Goal: Transaction & Acquisition: Purchase product/service

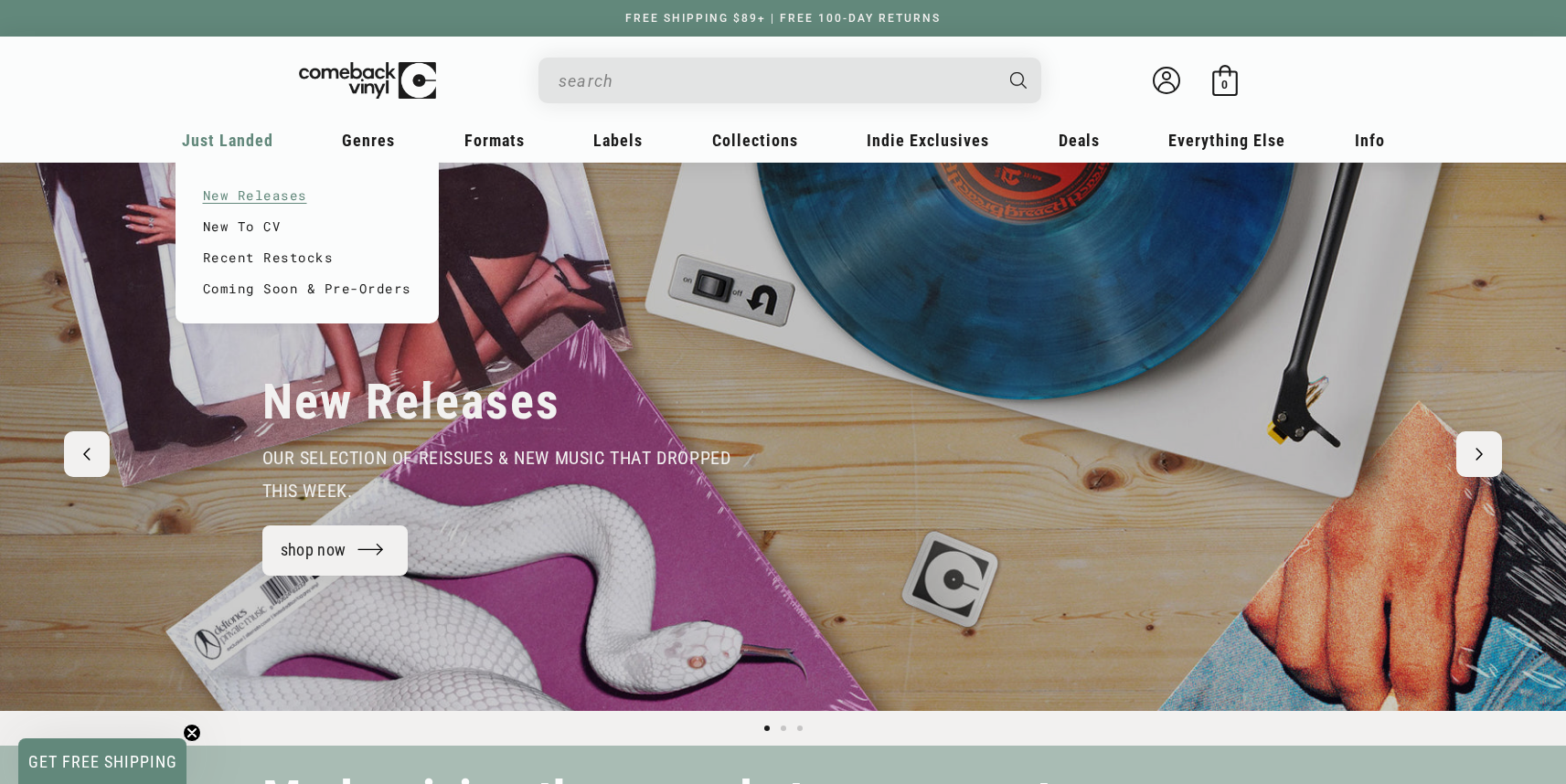
click at [257, 194] on link "New Releases" at bounding box center [306, 196] width 208 height 31
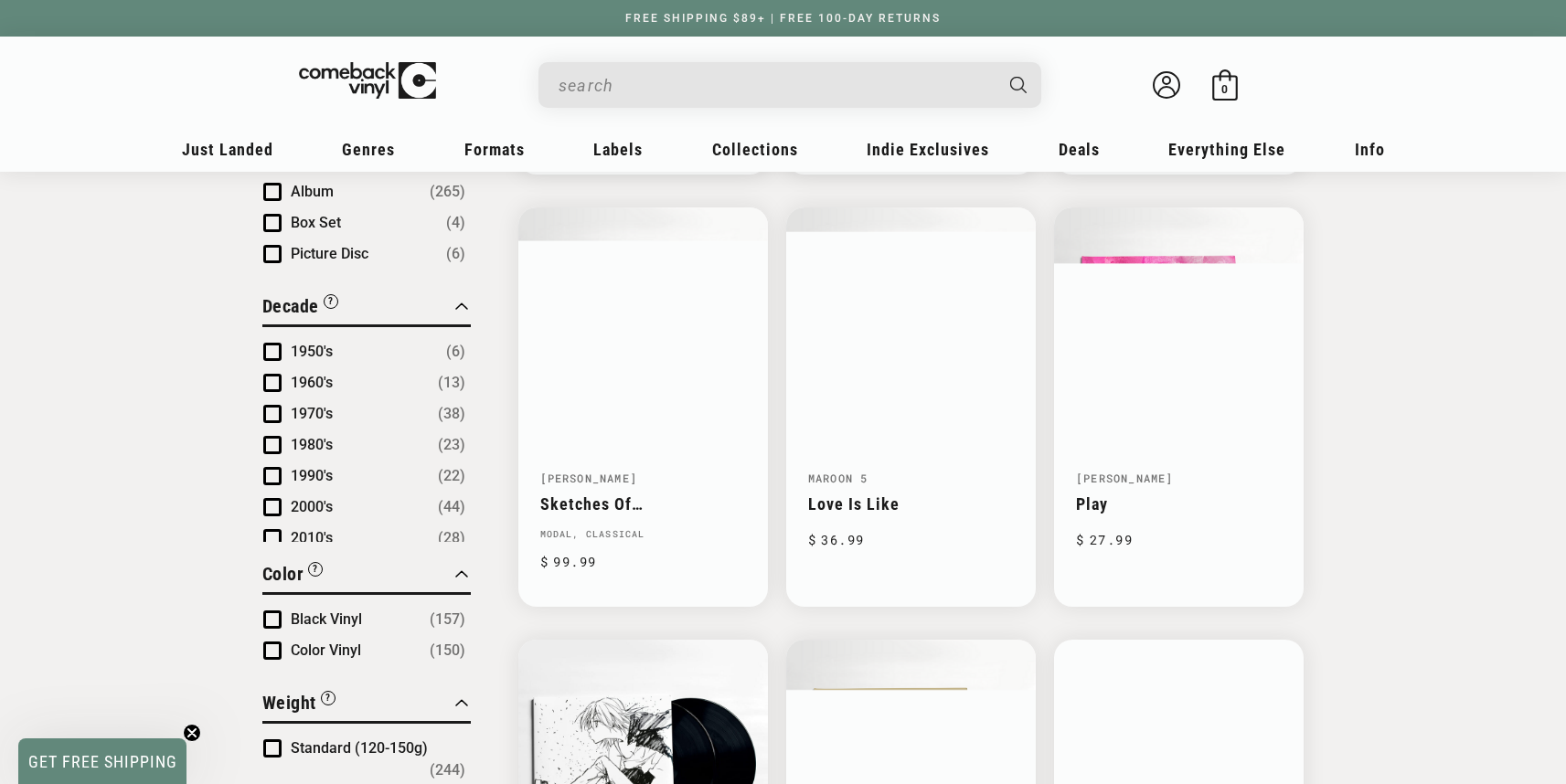
scroll to position [949, 0]
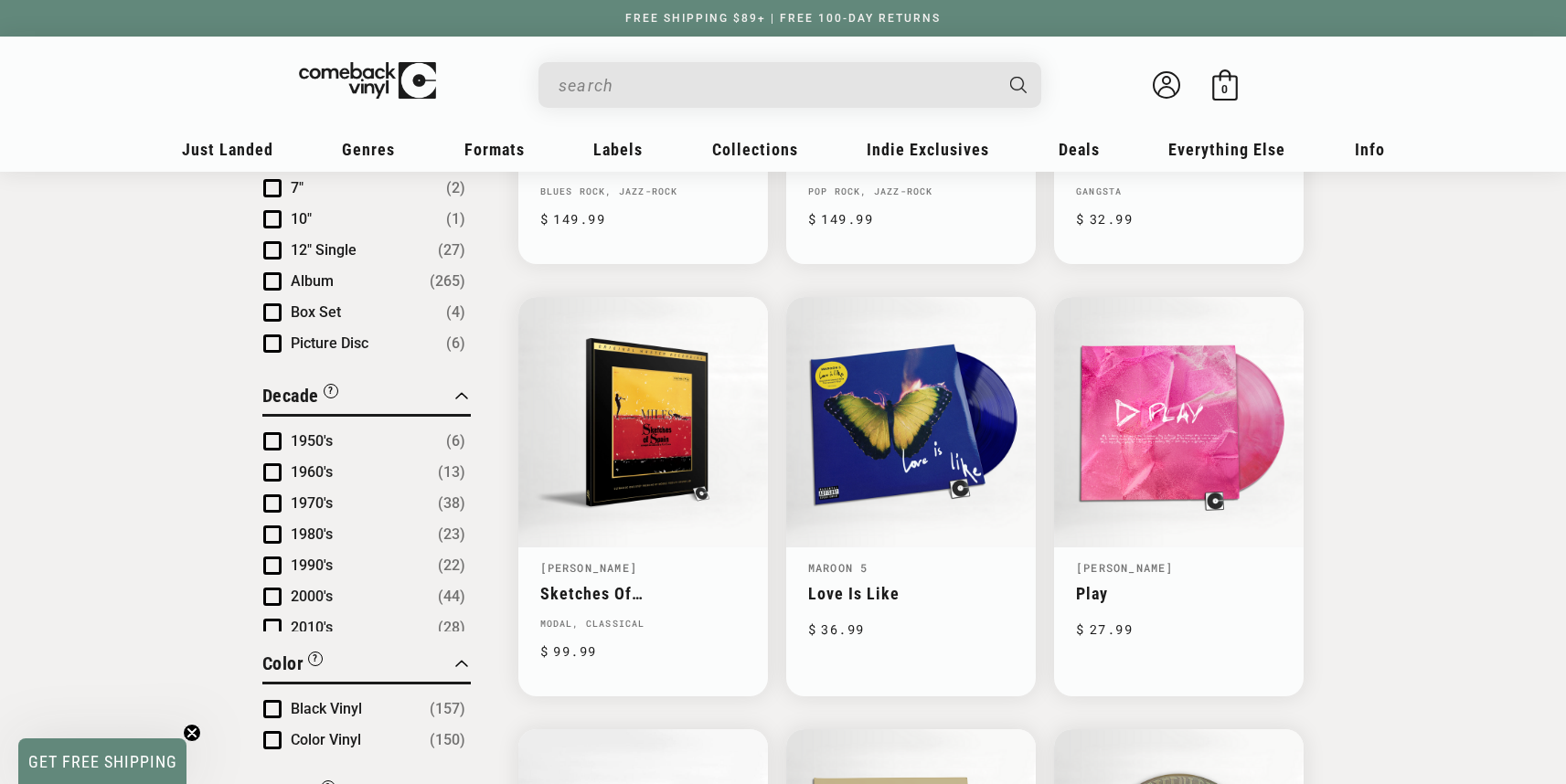
click at [753, 99] on input "When autocomplete results are available use up and down arrows to review and en…" at bounding box center [775, 85] width 433 height 38
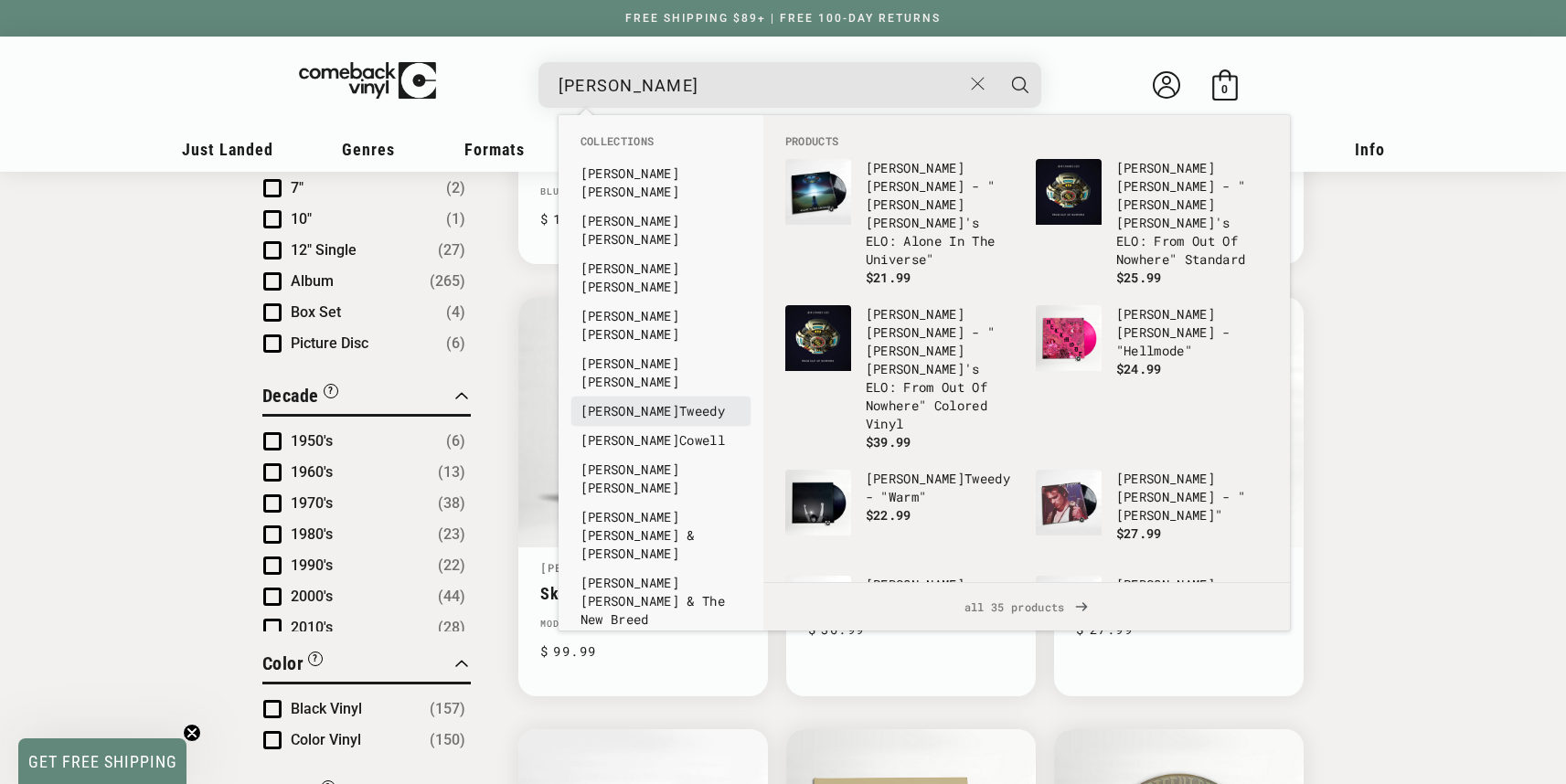
type input "jeff"
click at [704, 402] on link "Jeff Tweedy" at bounding box center [661, 411] width 161 height 18
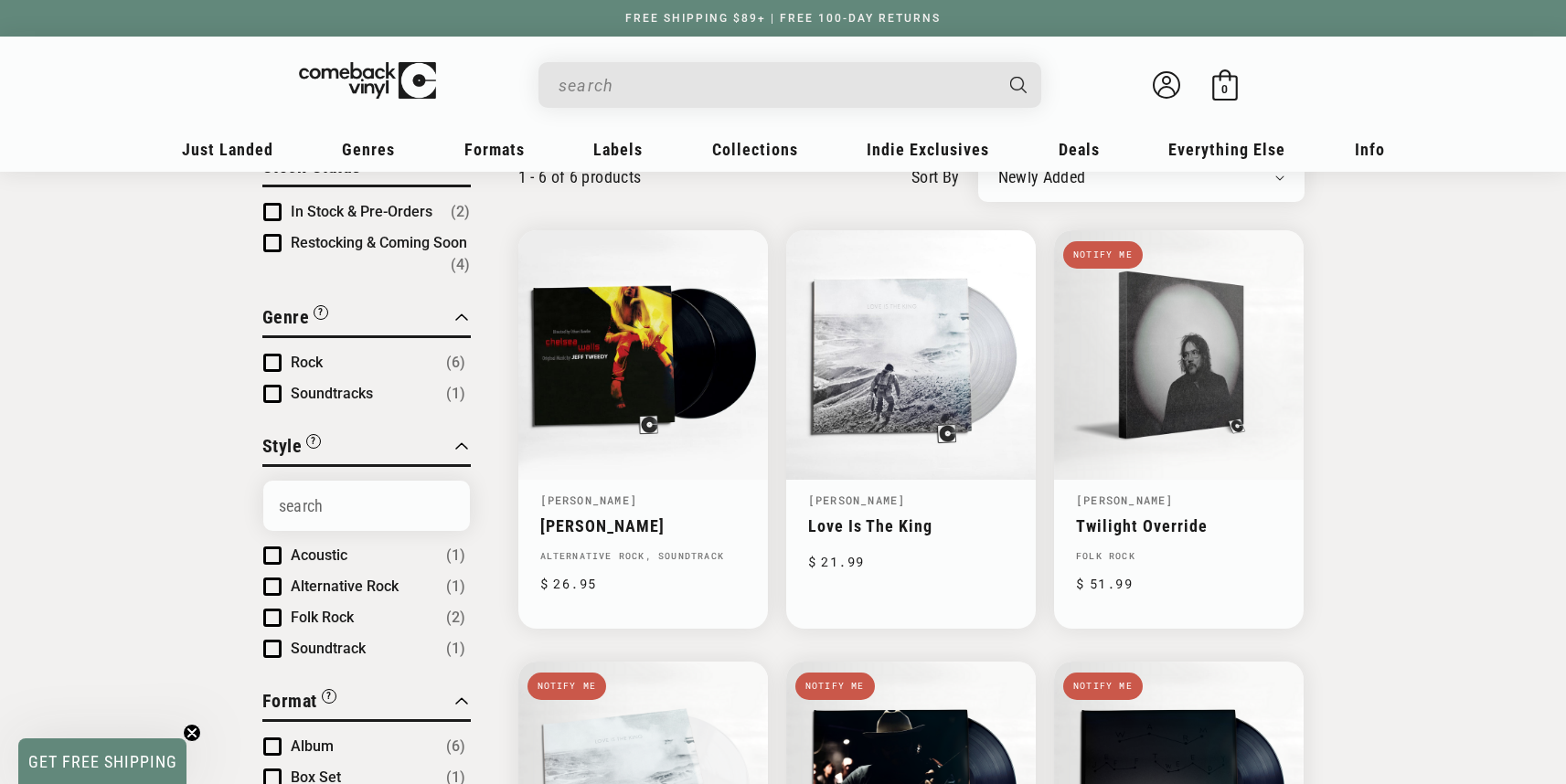
scroll to position [157, 0]
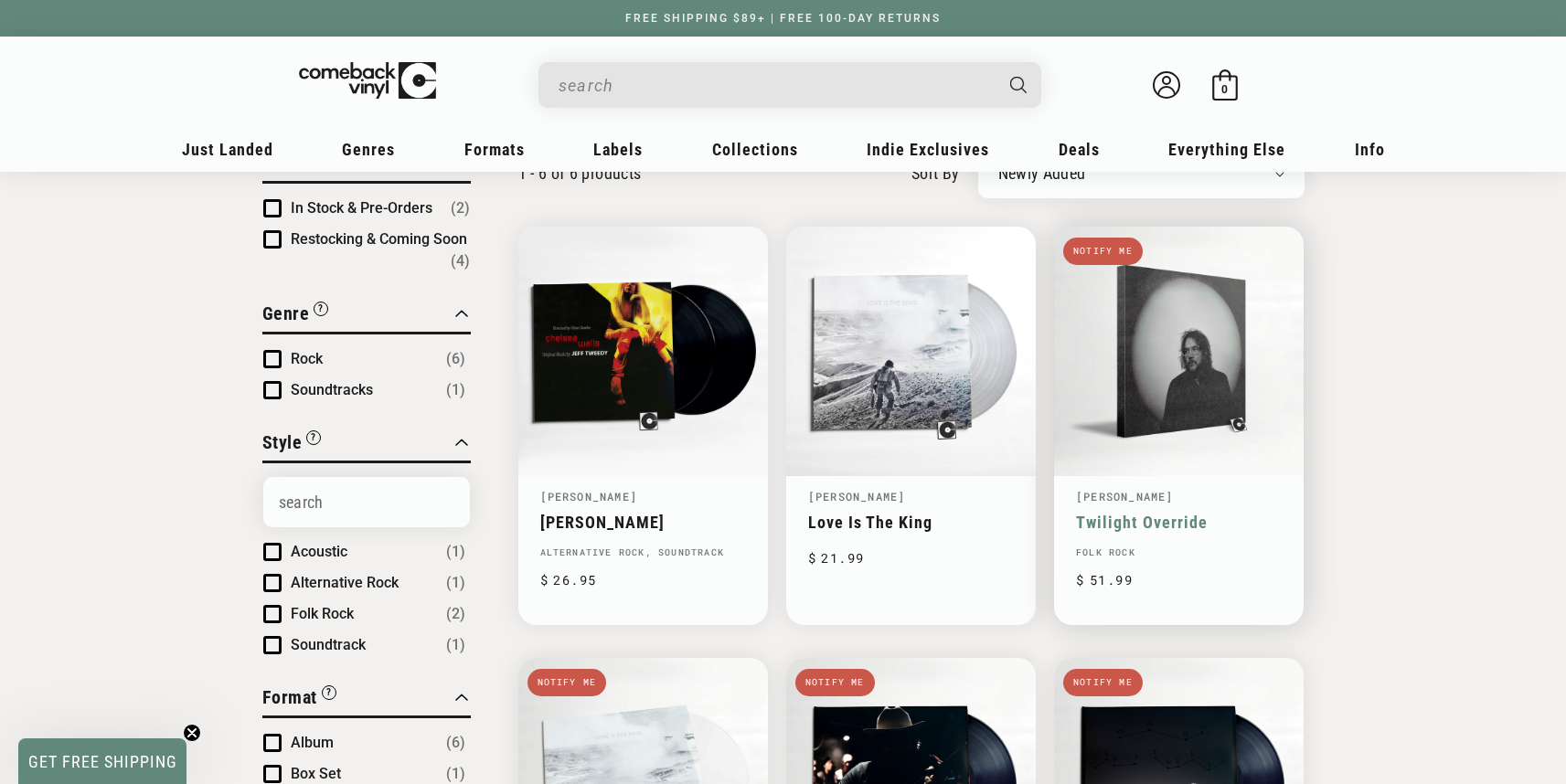
click at [1181, 513] on link "Twilight Override" at bounding box center [1178, 522] width 206 height 19
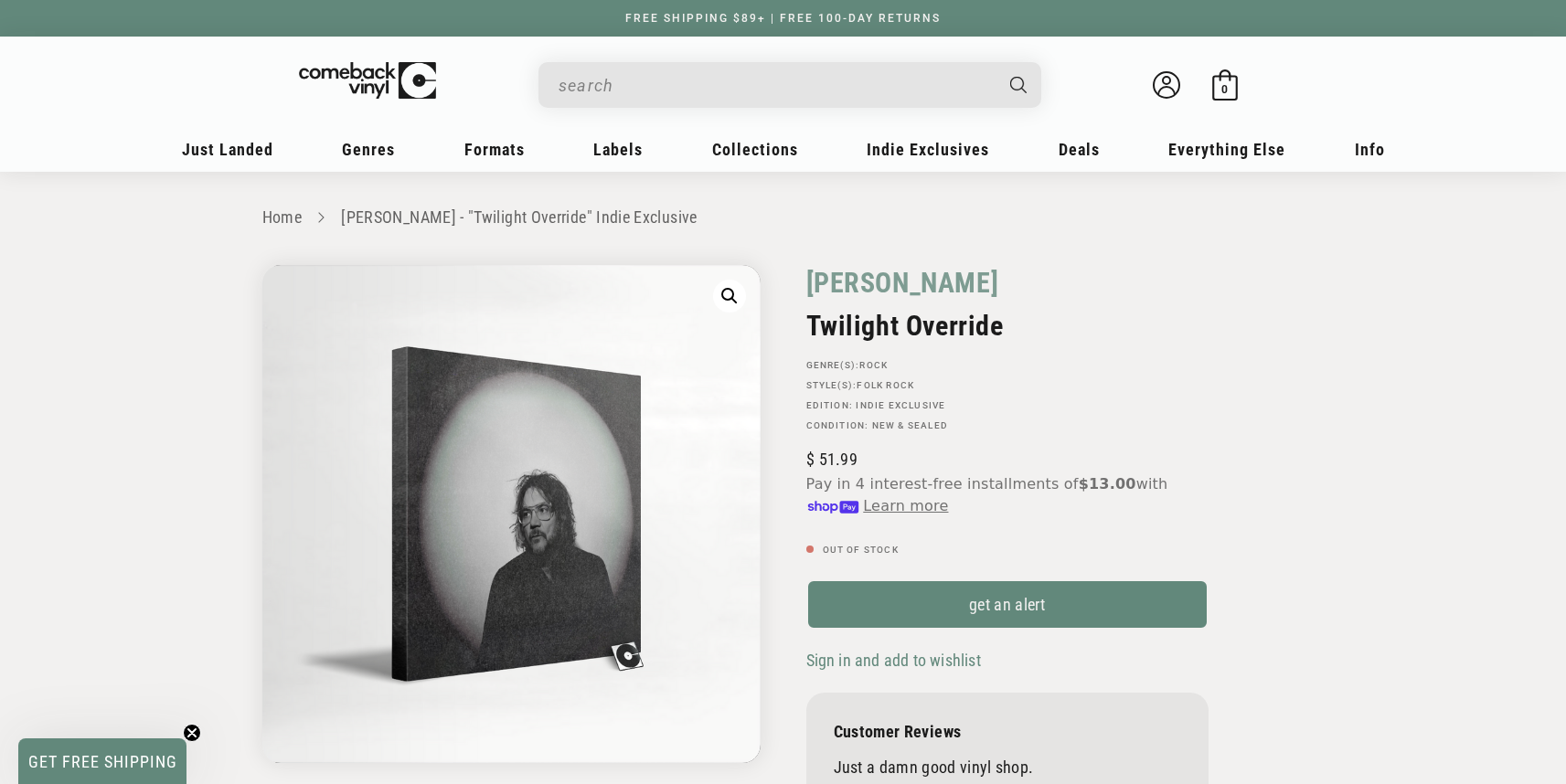
click at [1055, 576] on div "[PERSON_NAME] Twilight Override GENRE(S): Rock STYLE(S): [GEOGRAPHIC_DATA] Edit…" at bounding box center [1007, 549] width 402 height 569
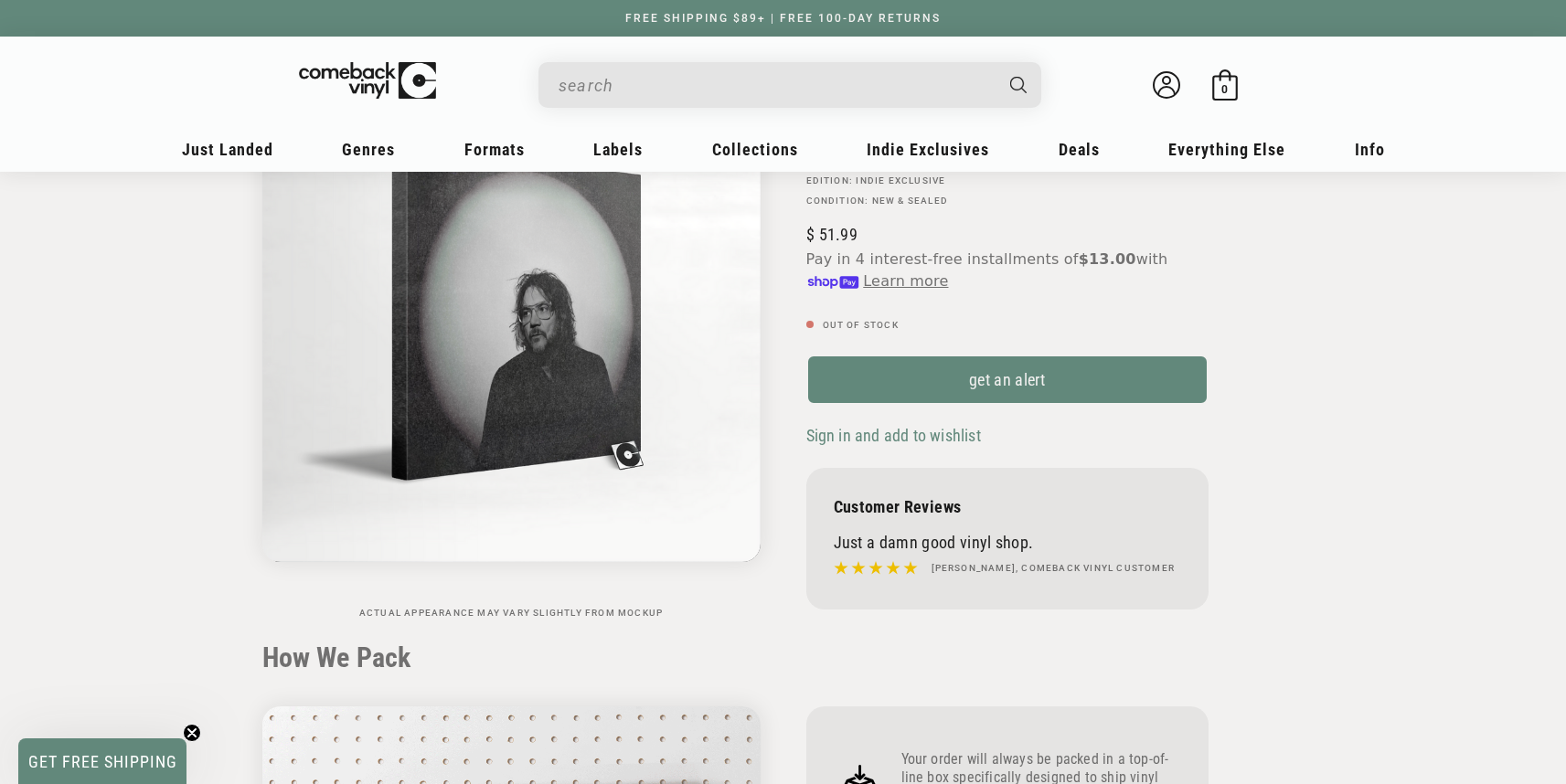
scroll to position [242, 0]
